Goal: Navigation & Orientation: Find specific page/section

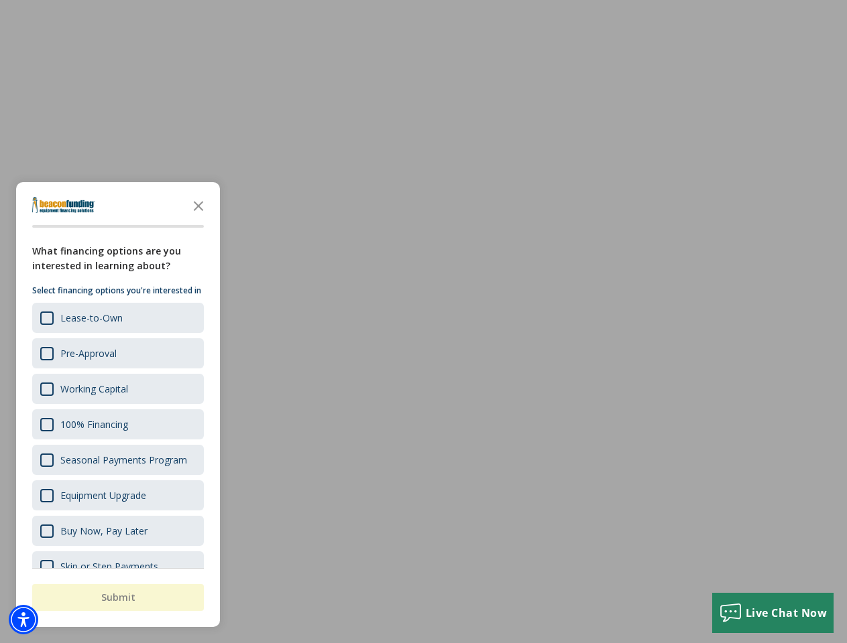
click at [423, 0] on div "button" at bounding box center [423, 321] width 847 height 643
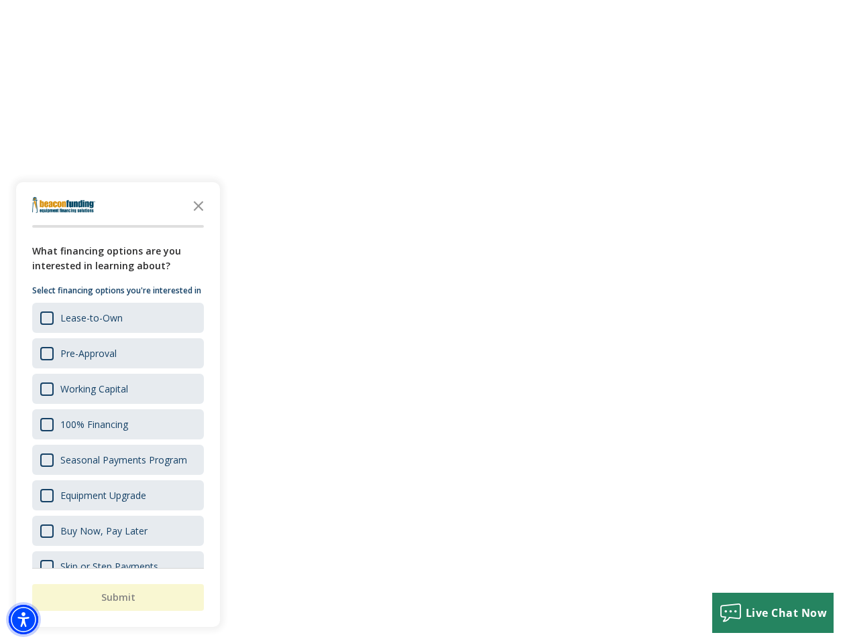
click at [23, 620] on img "Accessibility Menu" at bounding box center [23, 619] width 29 height 29
